Goal: Task Accomplishment & Management: Use online tool/utility

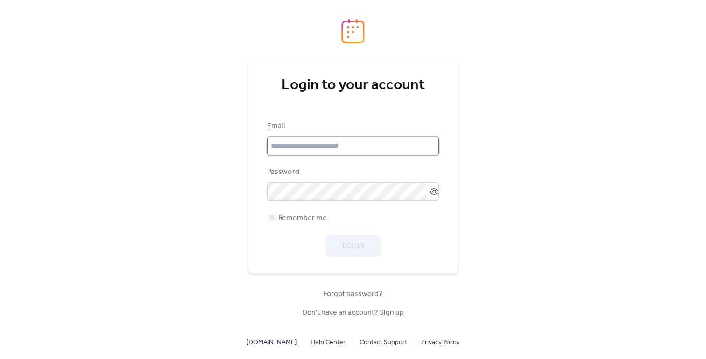
click at [306, 146] on input "email" at bounding box center [353, 146] width 172 height 19
type input "**********"
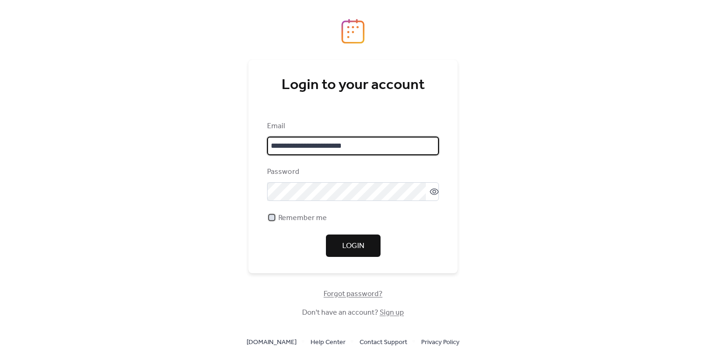
click at [274, 218] on div at bounding box center [272, 218] width 6 height 6
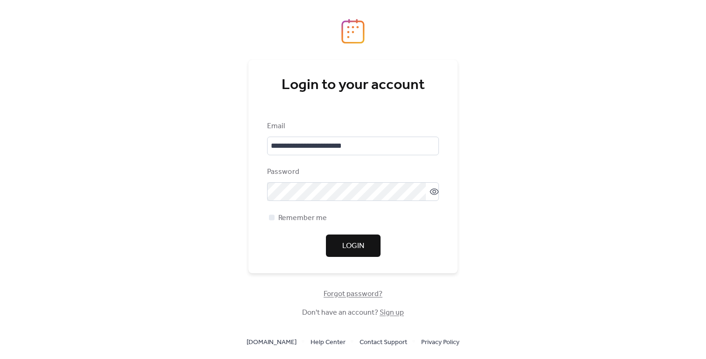
click at [342, 244] on span "Login" at bounding box center [353, 246] width 22 height 11
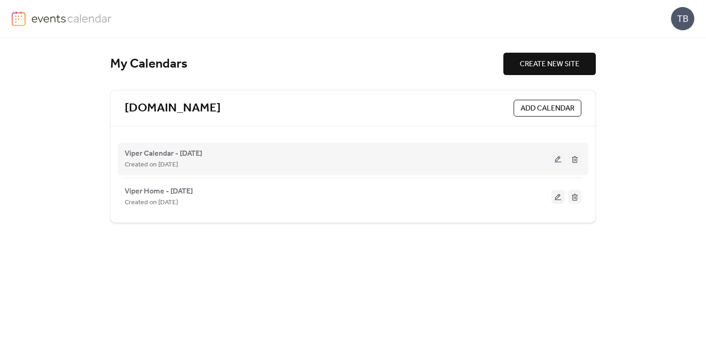
click at [556, 161] on button at bounding box center [557, 159] width 13 height 14
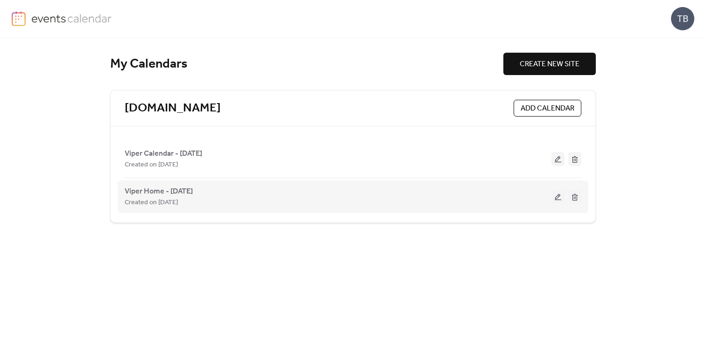
click at [558, 196] on button at bounding box center [557, 197] width 13 height 14
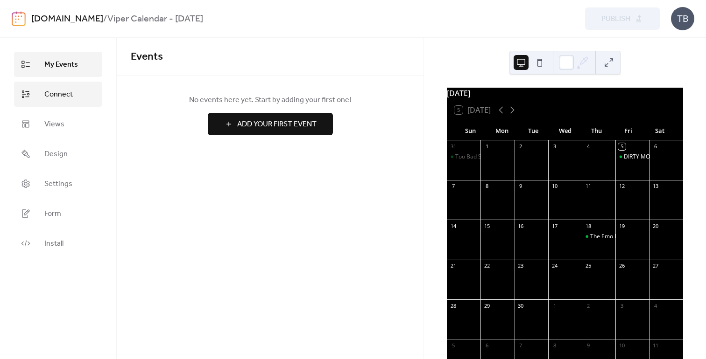
click at [60, 91] on span "Connect" at bounding box center [58, 94] width 28 height 11
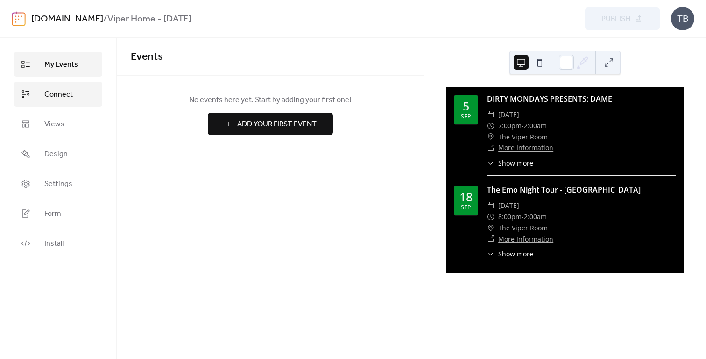
click at [62, 94] on span "Connect" at bounding box center [58, 94] width 28 height 11
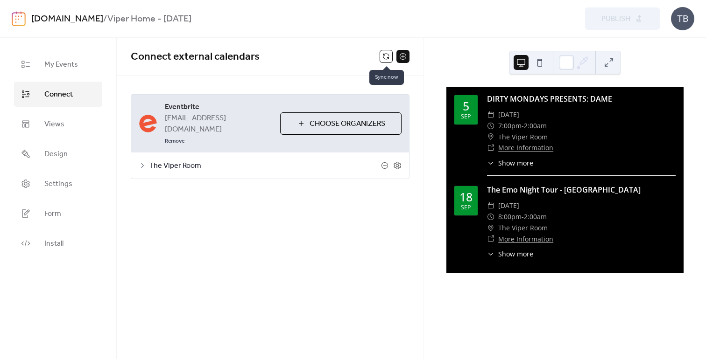
click at [386, 52] on button at bounding box center [385, 56] width 13 height 13
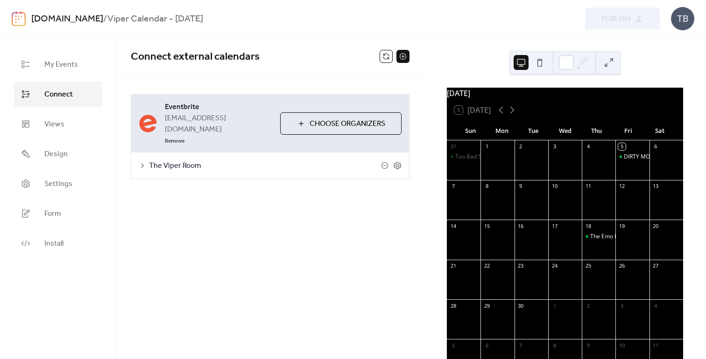
click at [53, 94] on span "Connect" at bounding box center [58, 94] width 28 height 11
click at [385, 55] on button at bounding box center [385, 56] width 13 height 13
